Goal: Contribute content

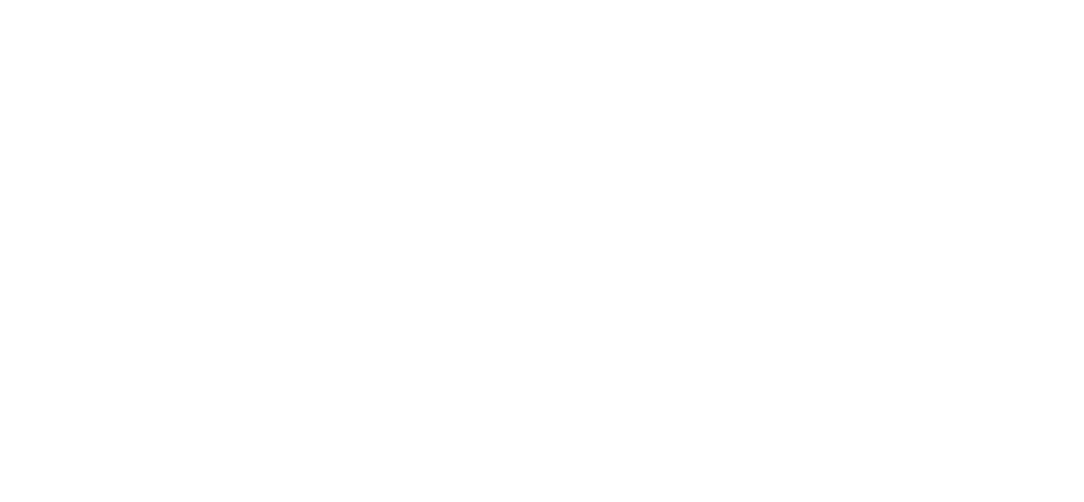
drag, startPoint x: 0, startPoint y: 0, endPoint x: 453, endPoint y: 189, distance: 490.5
click at [453, 0] on html at bounding box center [542, 0] width 1084 height 0
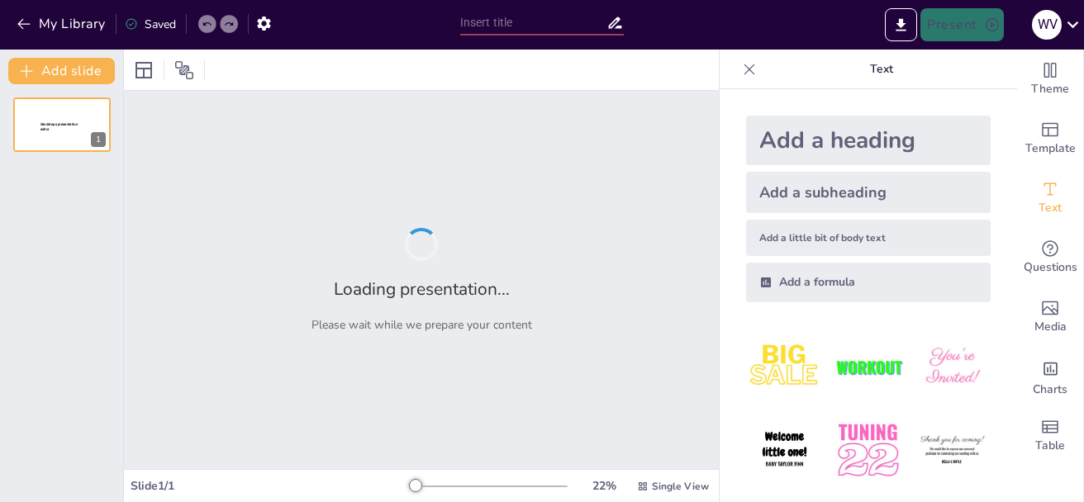
type input "Historia y Desarrollo de la Cultura Chavín: Una Perspectiva Cronológica"
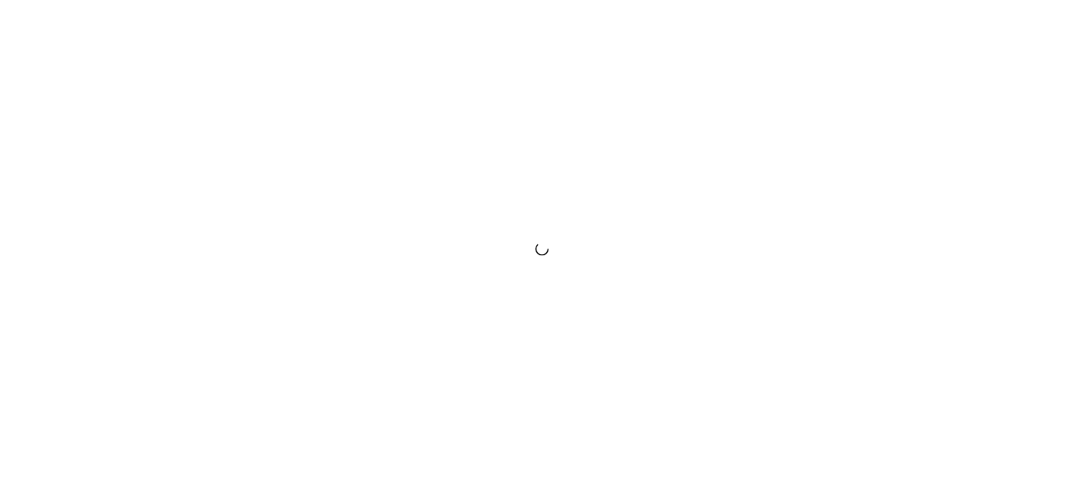
click at [697, 471] on div at bounding box center [542, 251] width 1084 height 502
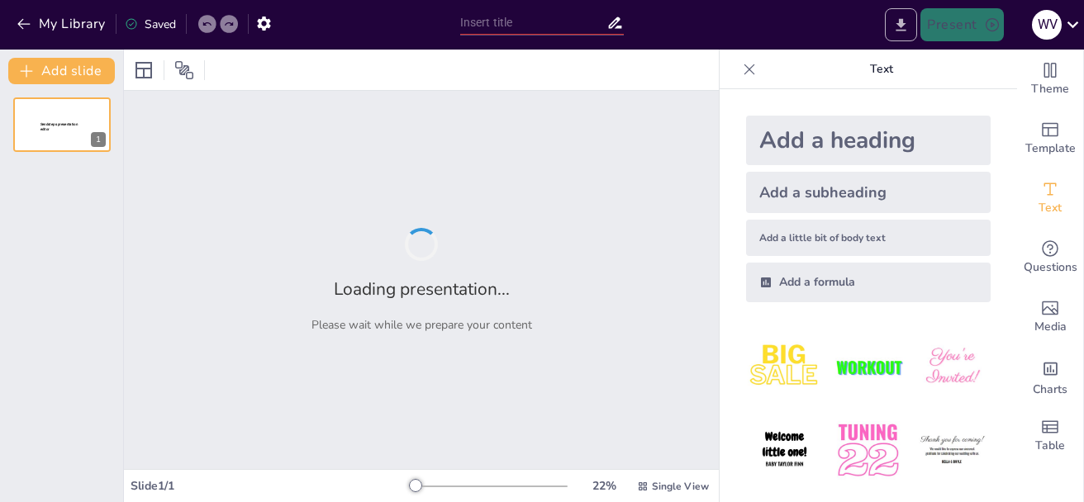
type input "Informalidad Empresarial y Desempleo Juvenil: Desafíos y Oportunidades en el Ám…"
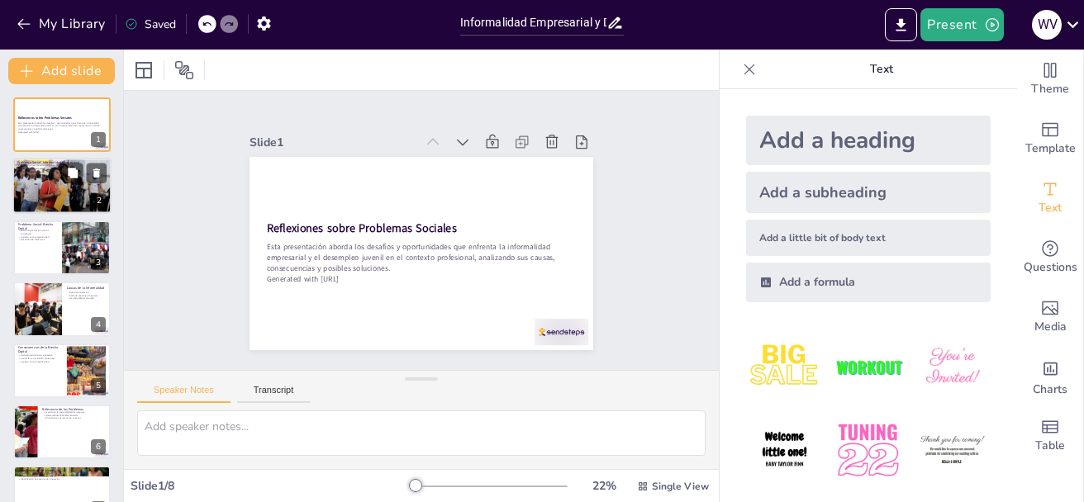
click at [49, 181] on div at bounding box center [61, 187] width 99 height 56
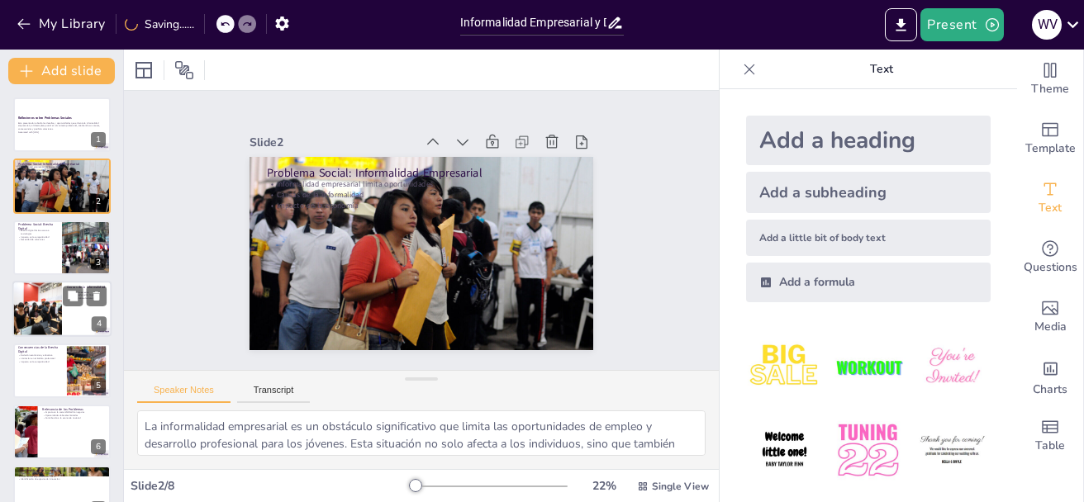
click at [45, 282] on div at bounding box center [37, 309] width 84 height 56
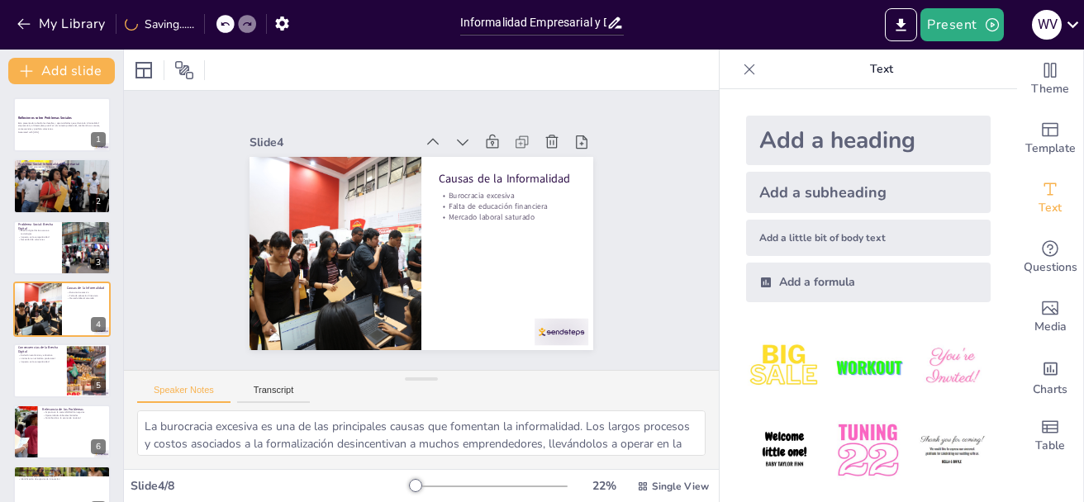
scroll to position [16, 0]
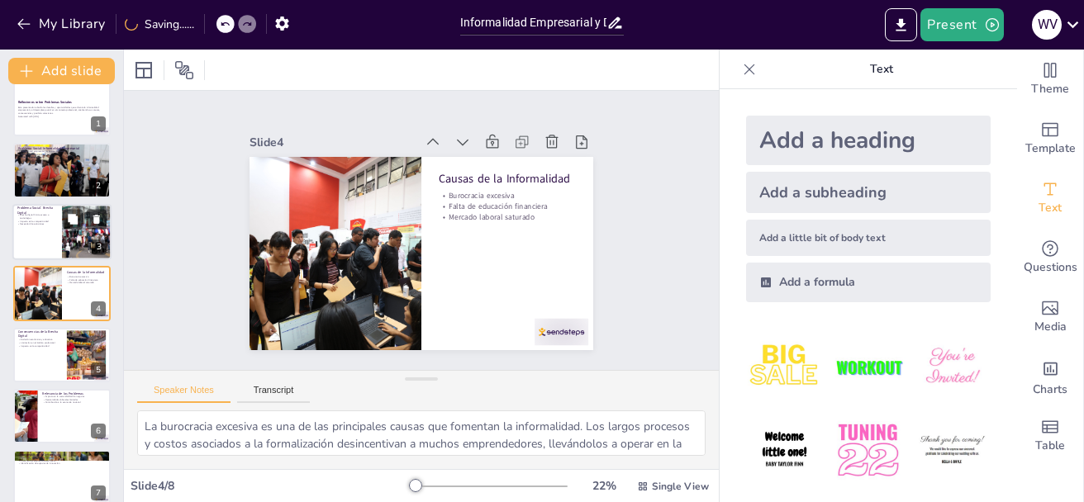
click at [58, 246] on div at bounding box center [61, 232] width 99 height 56
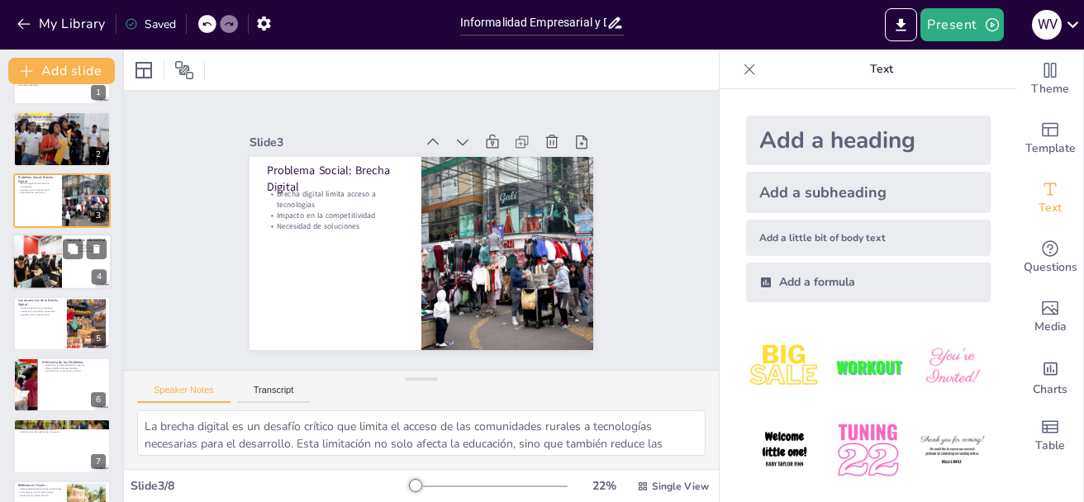
scroll to position [93, 0]
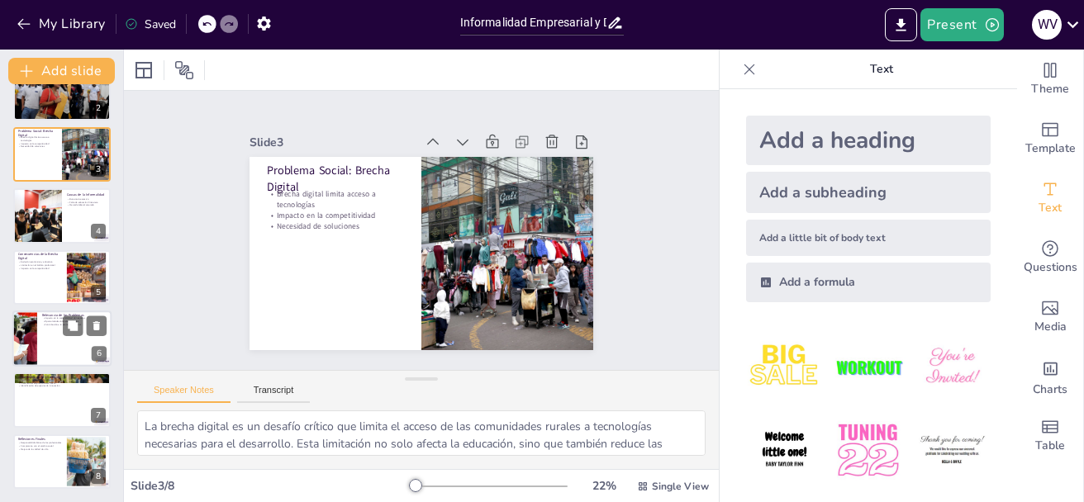
click at [55, 339] on div at bounding box center [61, 339] width 99 height 56
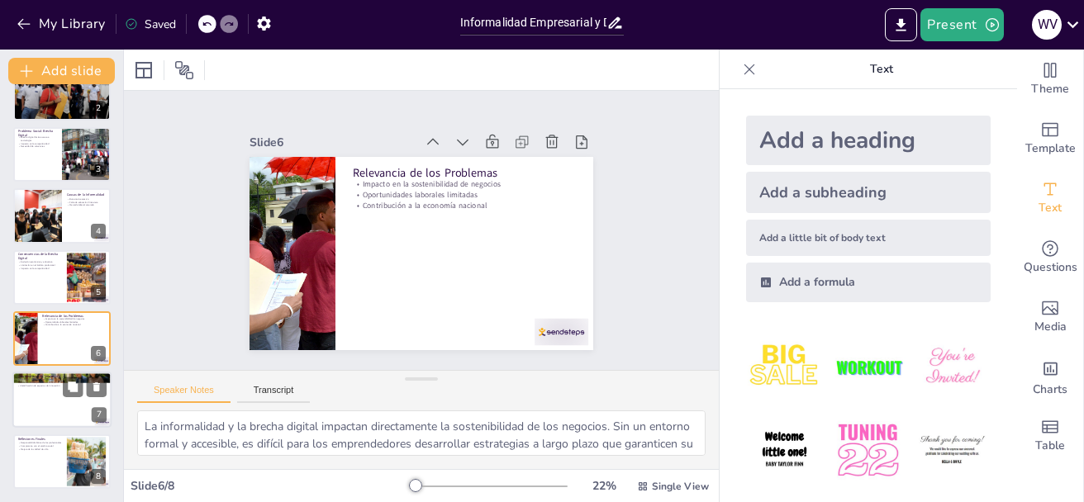
drag, startPoint x: 40, startPoint y: 405, endPoint x: 45, endPoint y: 413, distance: 8.9
click at [40, 405] on div at bounding box center [61, 400] width 99 height 56
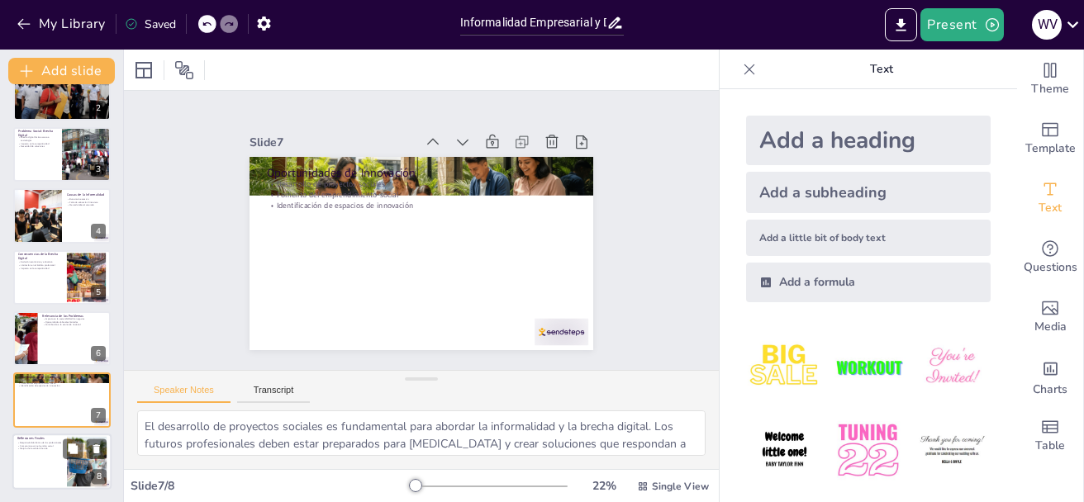
click at [43, 468] on div at bounding box center [61, 462] width 99 height 56
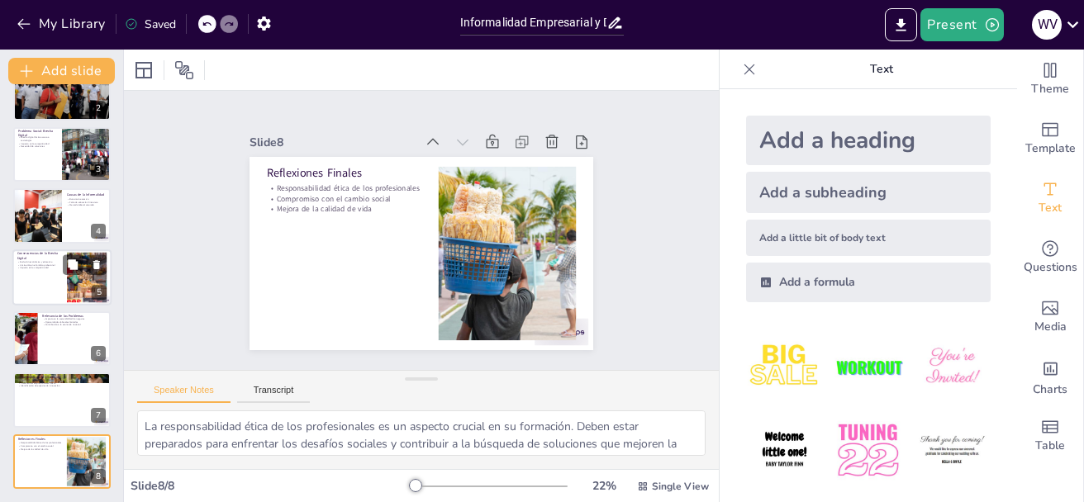
click at [74, 287] on div at bounding box center [86, 277] width 67 height 50
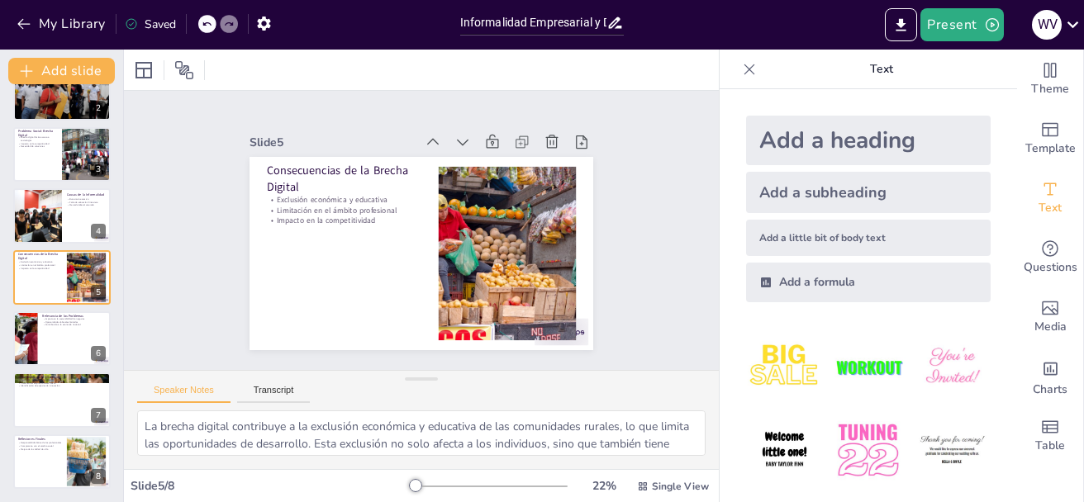
scroll to position [78, 0]
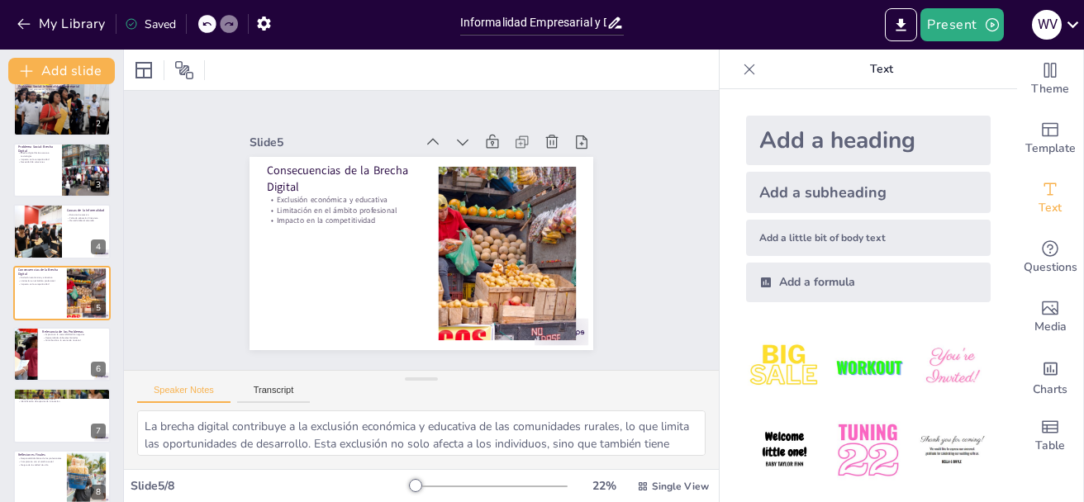
click at [78, 199] on div "Reflexiones sobre Problemas Sociales Esta presentación aborda los desafíos y op…" at bounding box center [61, 262] width 123 height 485
click at [55, 149] on p "Problema Social: Brecha Digital" at bounding box center [37, 148] width 40 height 9
type textarea "La brecha digital es un desafío crítico que limita el acceso de las comunidades…"
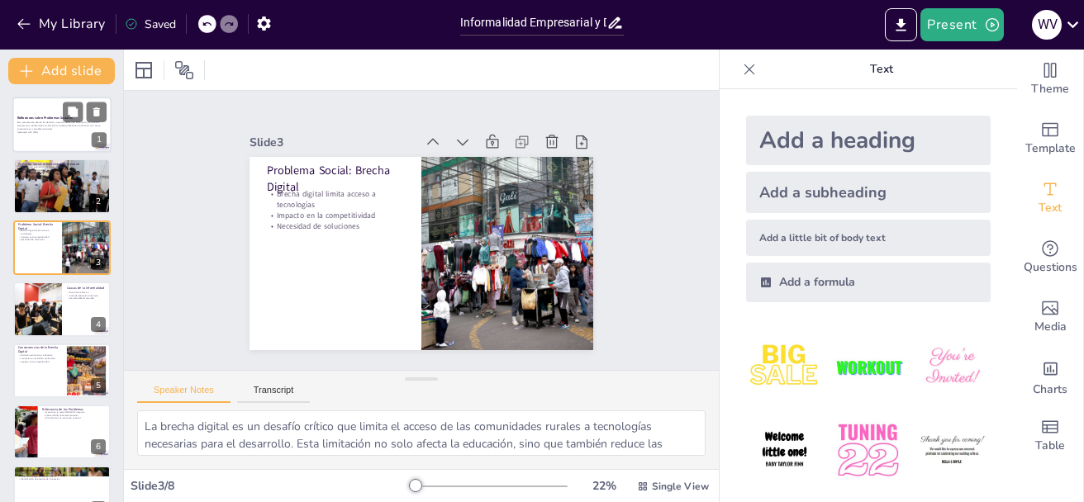
click at [58, 102] on div at bounding box center [61, 125] width 99 height 56
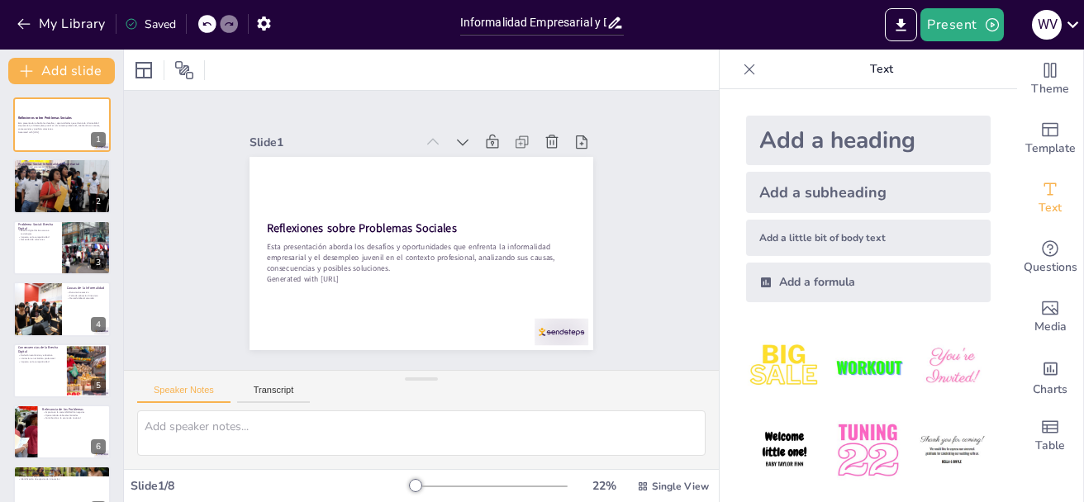
click at [36, 218] on div "Reflexiones sobre Problemas Sociales Esta presentación aborda los desafíos y op…" at bounding box center [61, 339] width 123 height 485
click at [44, 236] on p "Impacto en la competitividad" at bounding box center [37, 236] width 40 height 3
type textarea "La brecha digital es un desafío crítico que limita el acceso de las comunidades…"
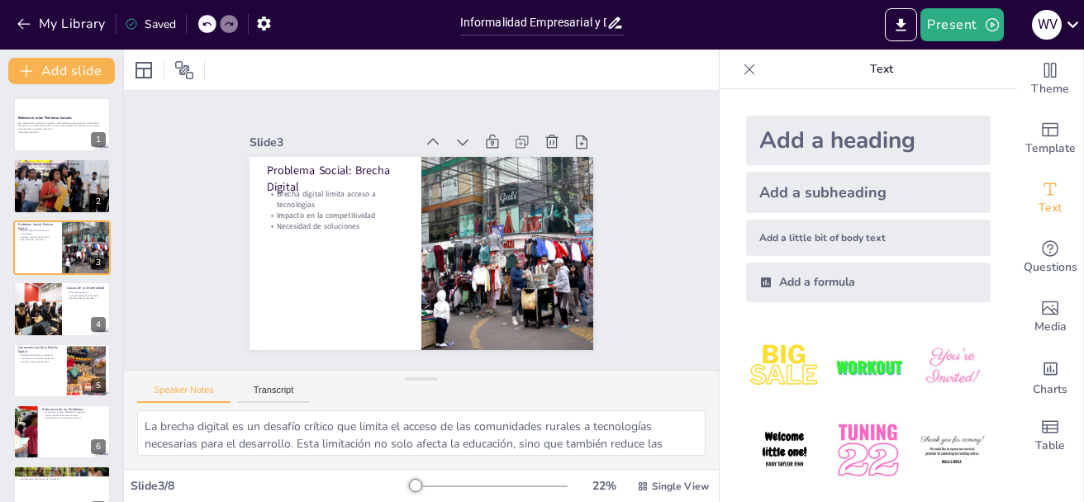
drag, startPoint x: 858, startPoint y: 312, endPoint x: 827, endPoint y: 325, distance: 33.7
click at [858, 312] on div "Add a heading Add a subheading Add a little bit of body text Add a formula" at bounding box center [868, 208] width 271 height 213
